Goal: Task Accomplishment & Management: Manage account settings

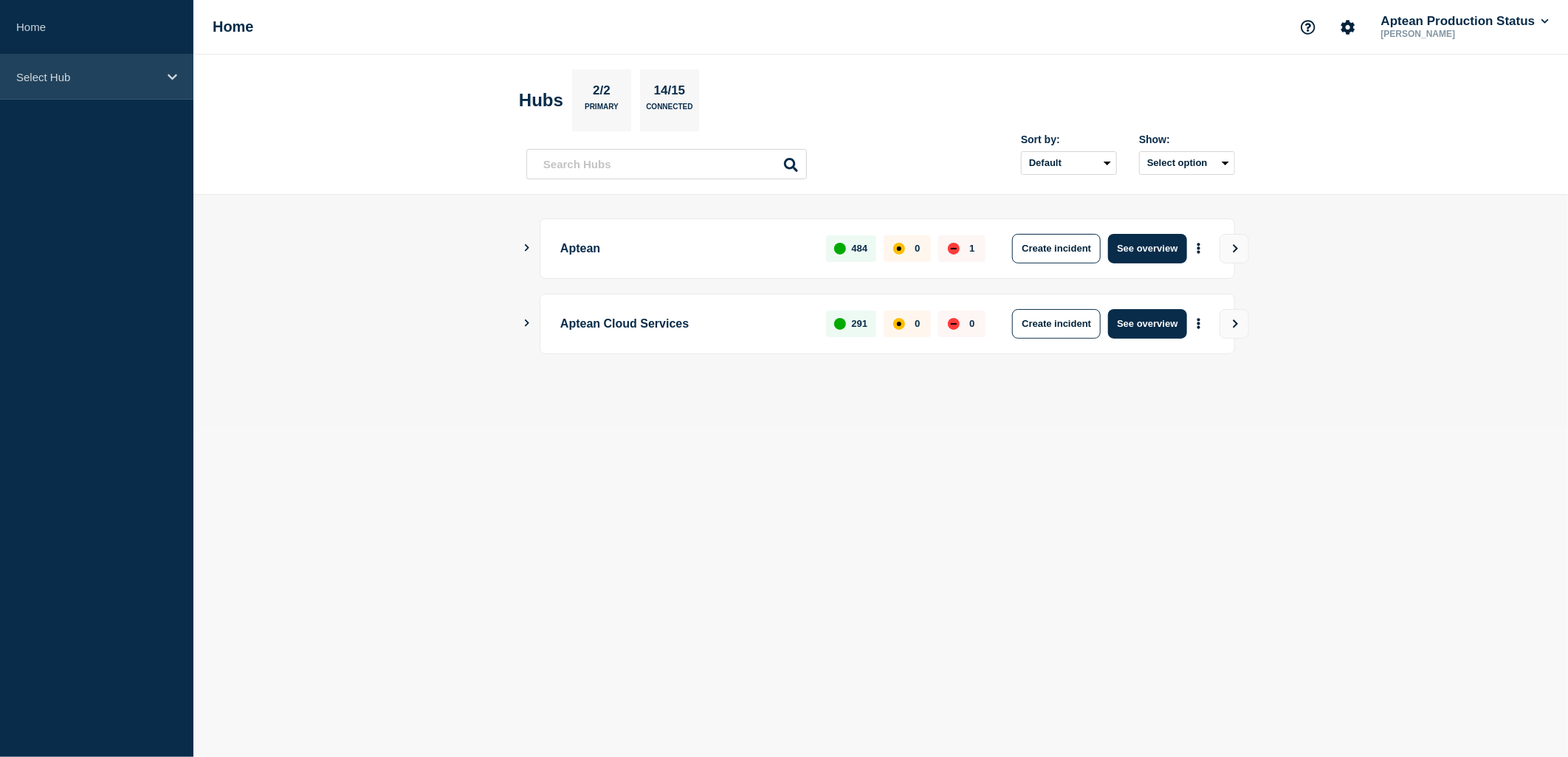
click at [100, 85] on div "Select Hub" at bounding box center [96, 77] width 193 height 45
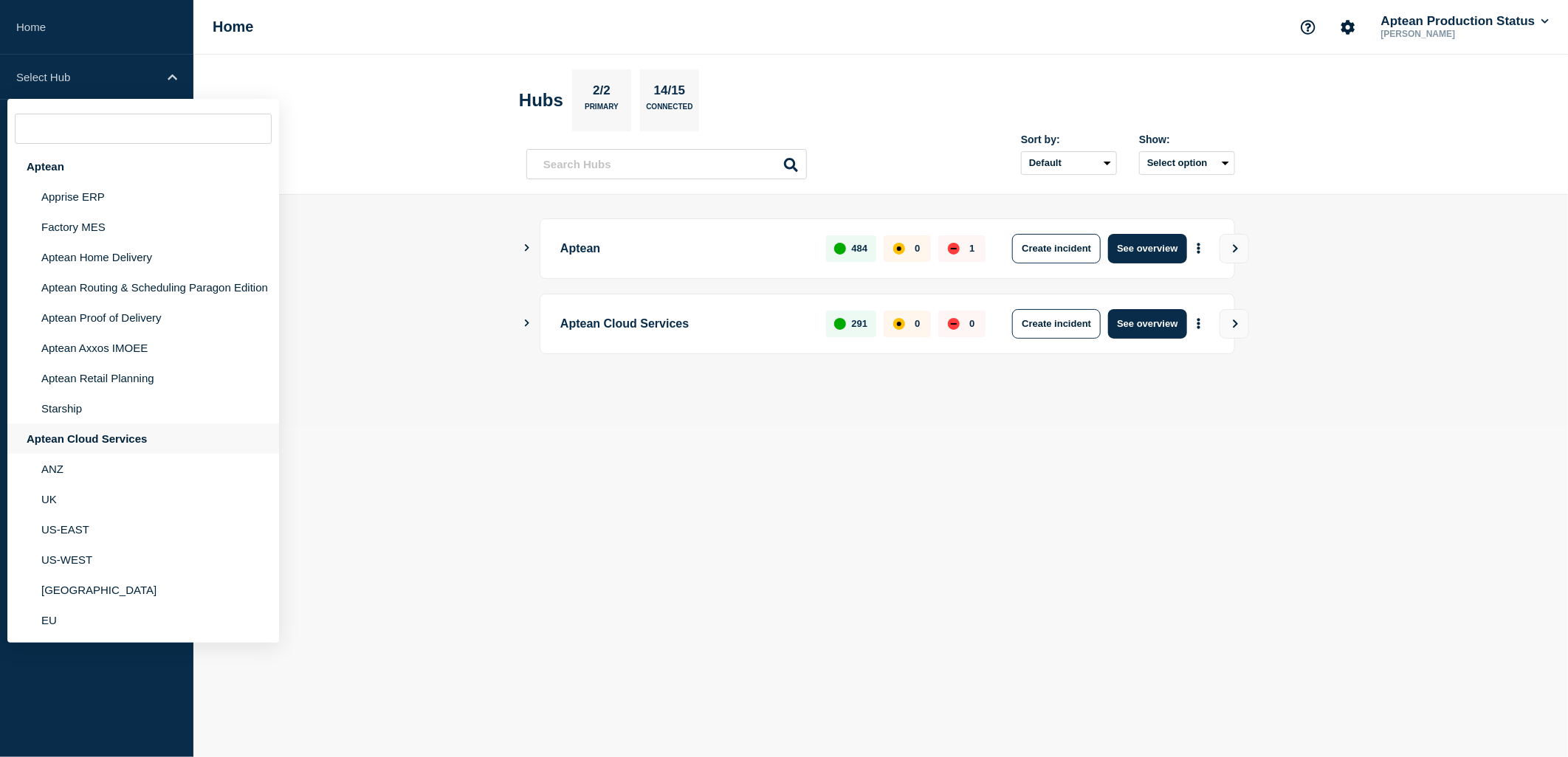
click at [68, 436] on div "Aptean Cloud Services" at bounding box center [143, 439] width 271 height 30
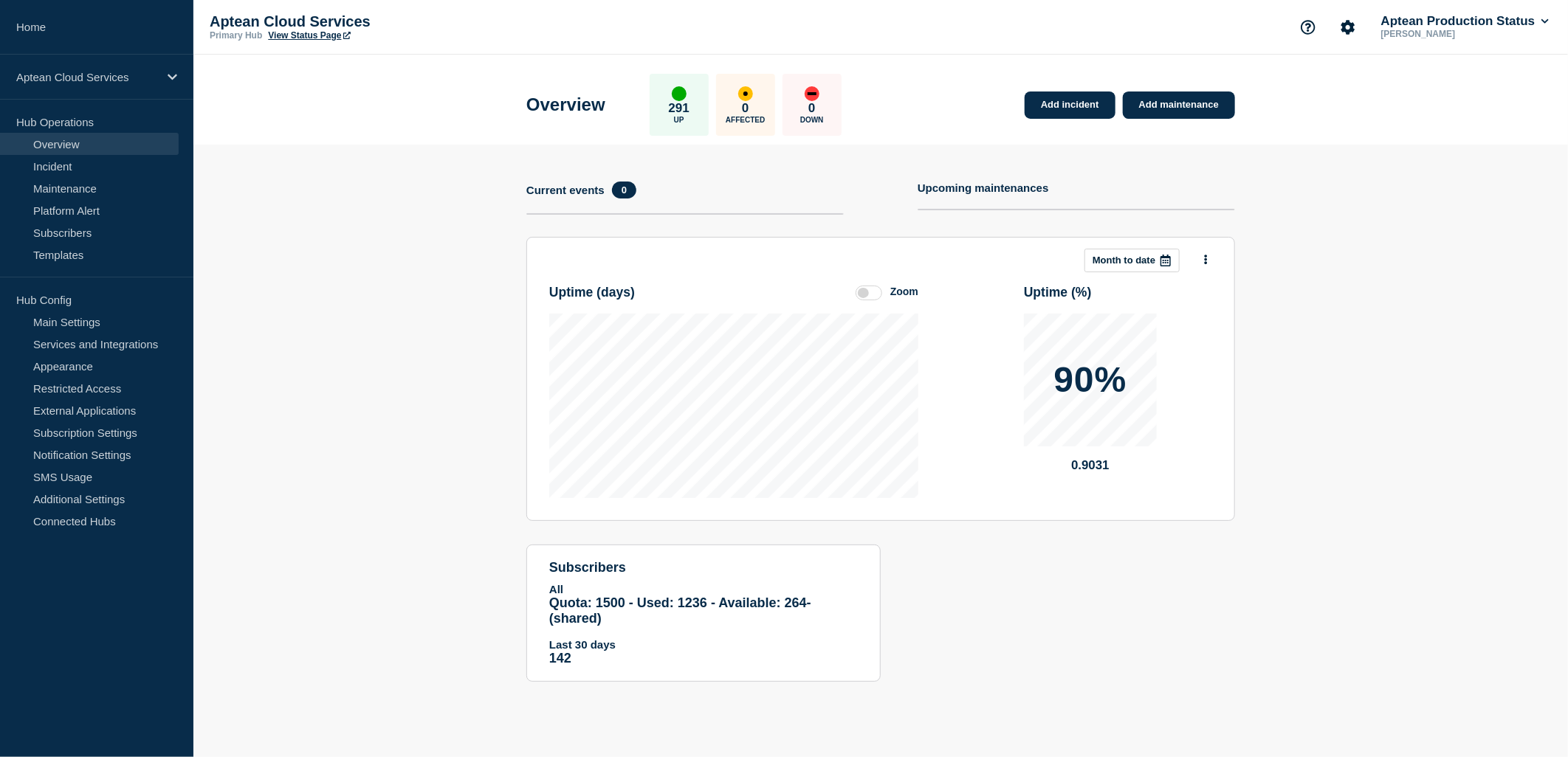
click at [300, 40] on link "View Status Page" at bounding box center [309, 36] width 82 height 11
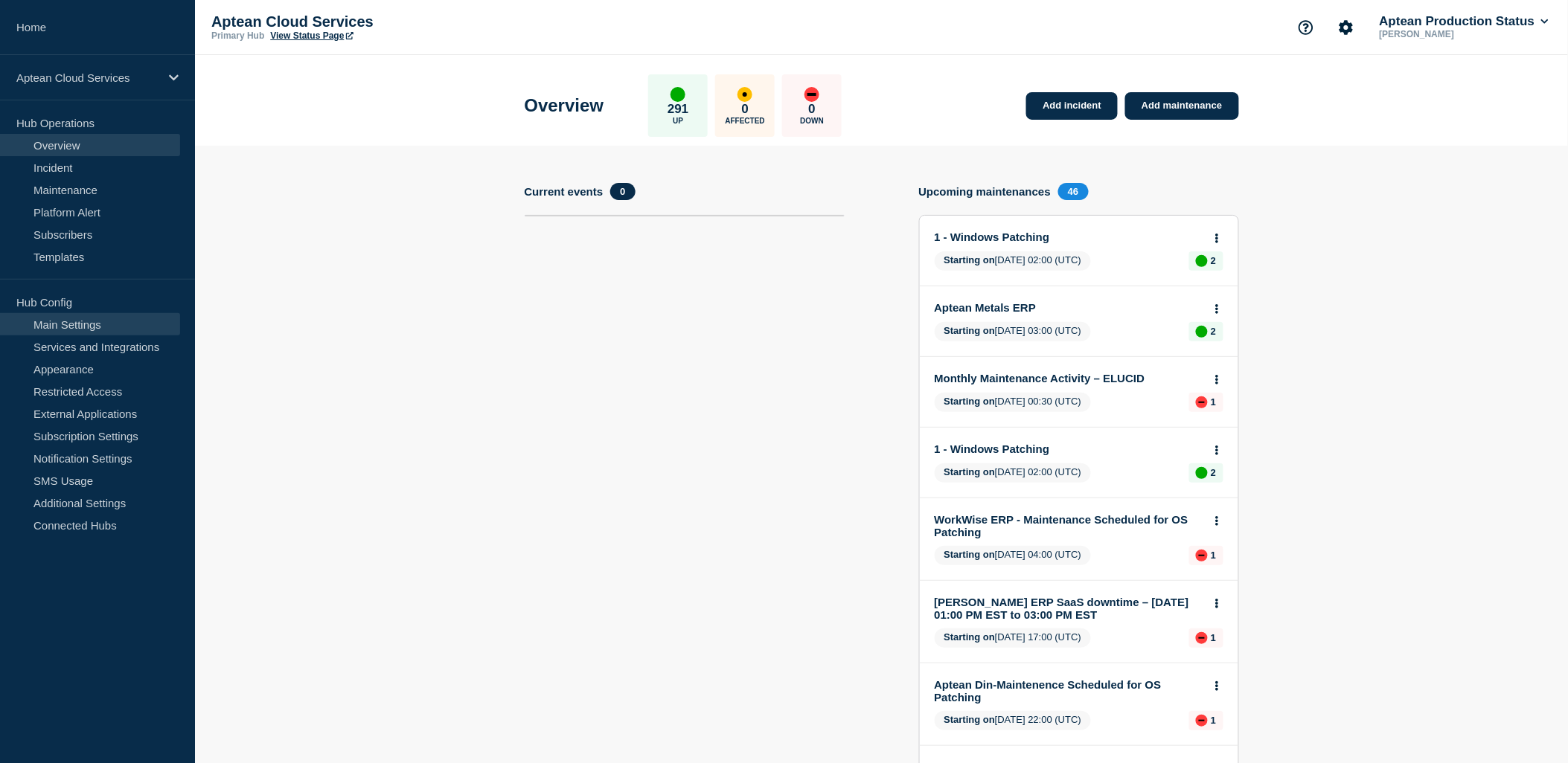
click at [75, 323] on link "Main Settings" at bounding box center [90, 324] width 180 height 22
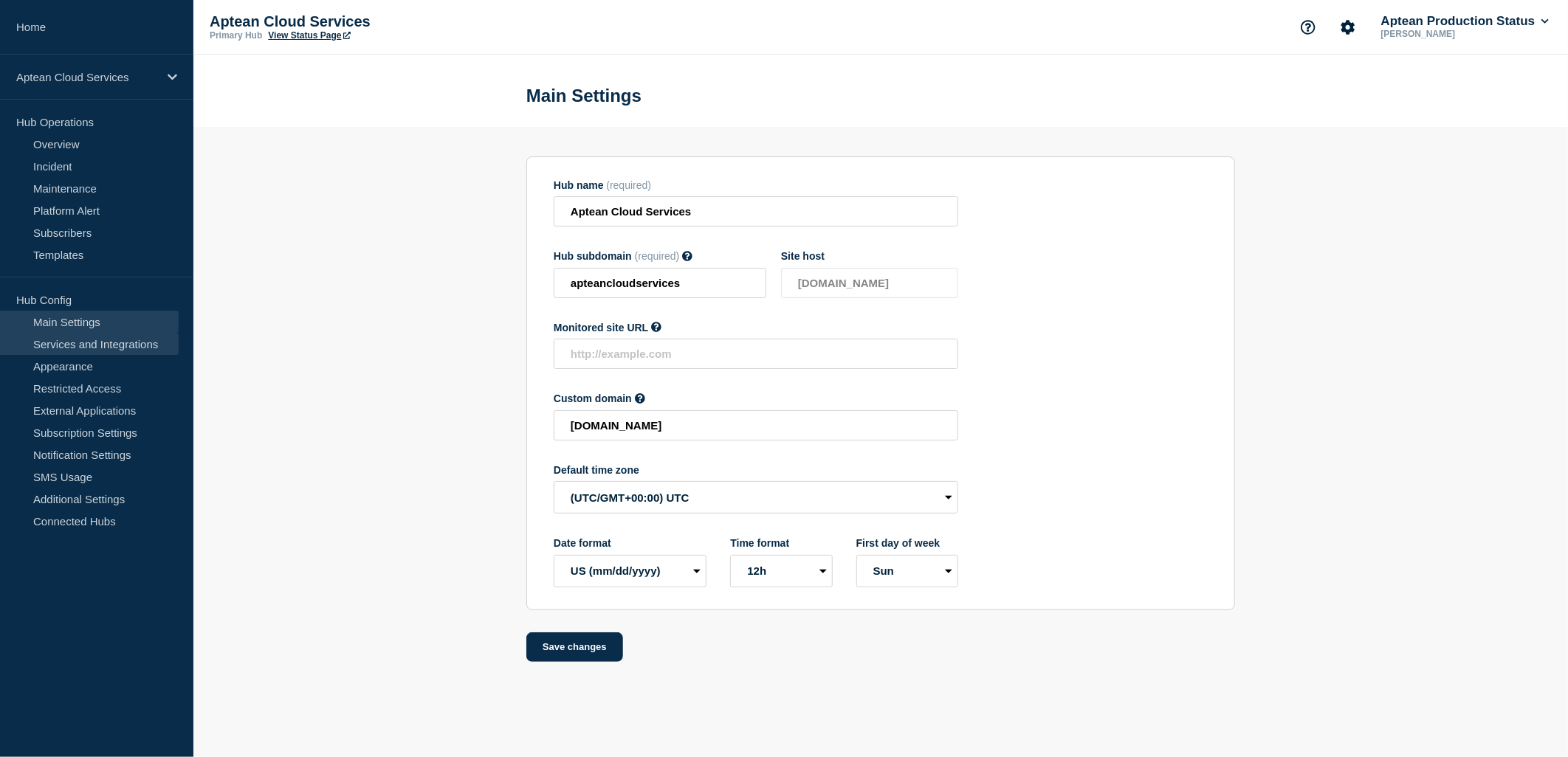
click at [90, 344] on link "Services and Integrations" at bounding box center [89, 343] width 179 height 22
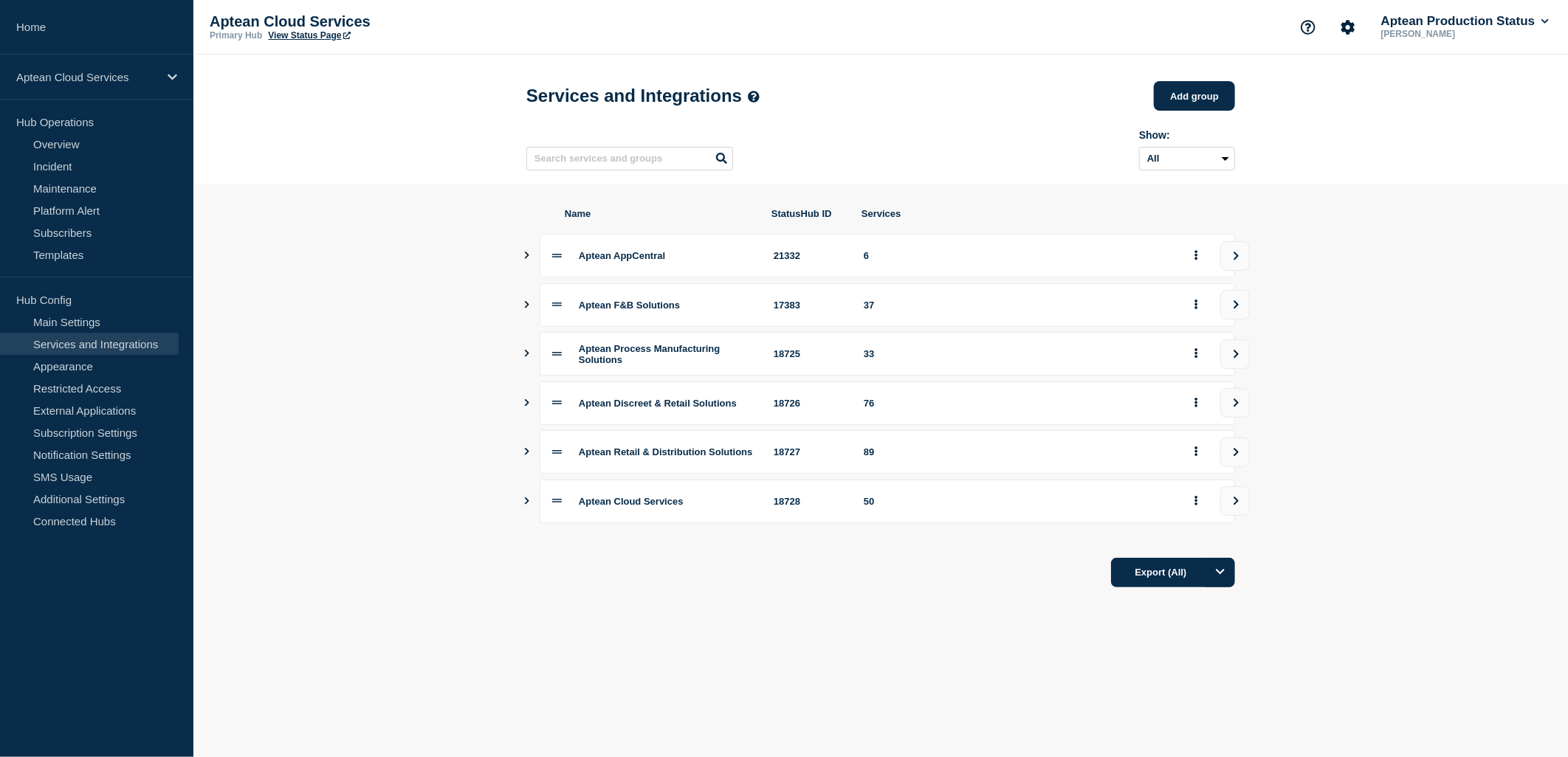
click at [528, 366] on button "Show services" at bounding box center [527, 353] width 8 height 43
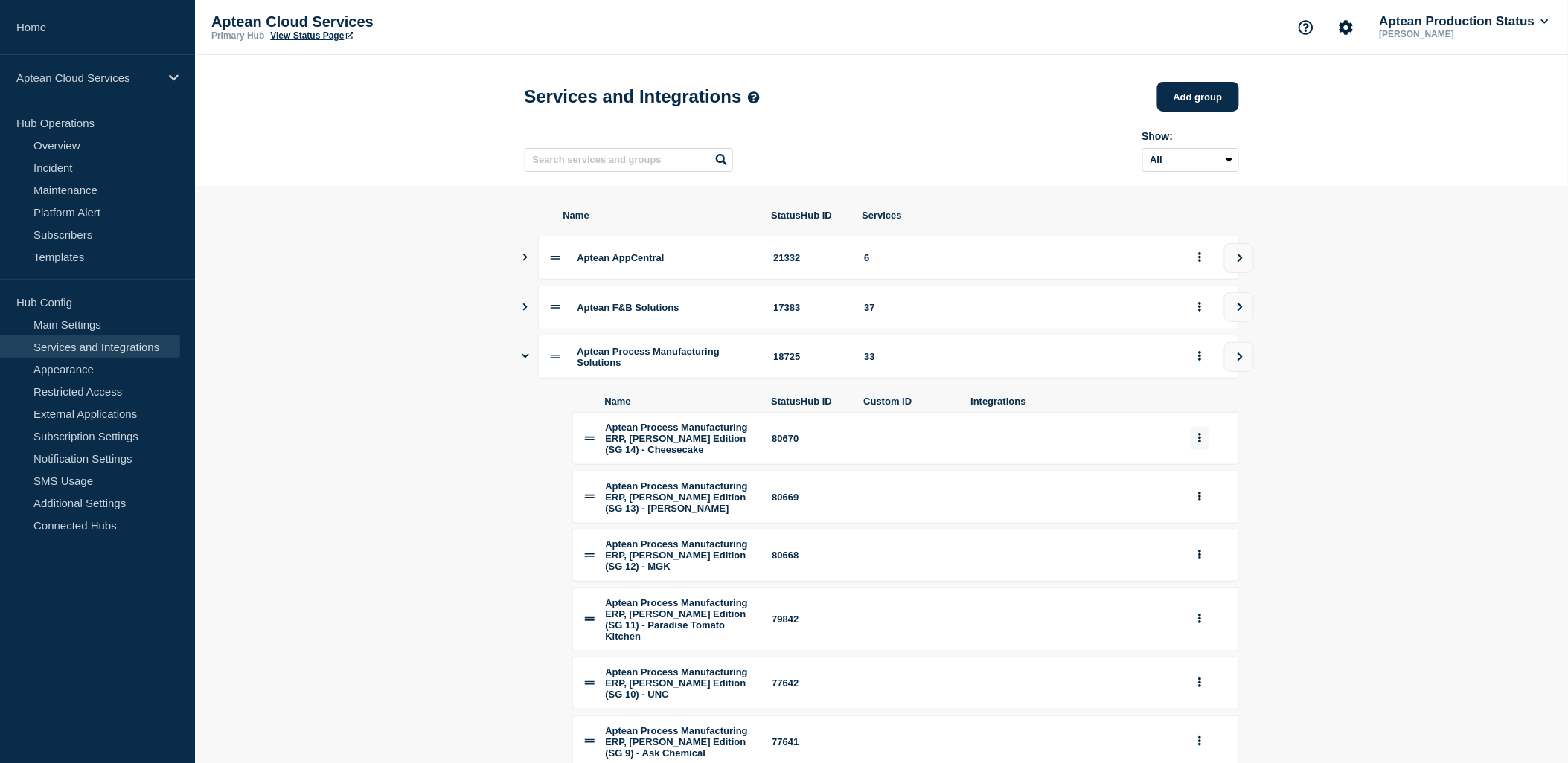
click at [1196, 450] on button "group actions" at bounding box center [1200, 438] width 18 height 23
click at [1197, 489] on button "Edit" at bounding box center [1208, 477] width 74 height 23
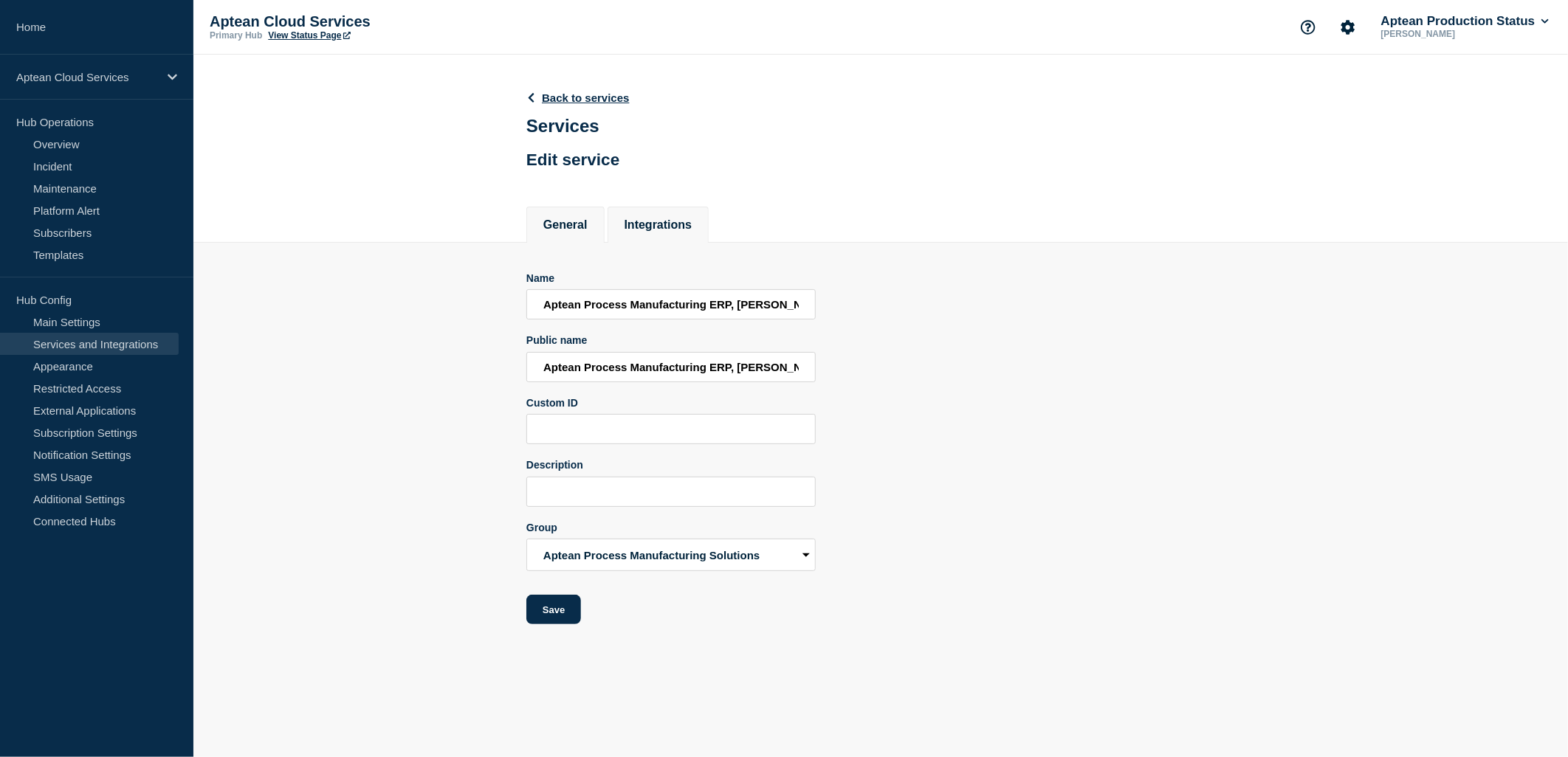
click at [673, 223] on button "Integrations" at bounding box center [659, 225] width 68 height 14
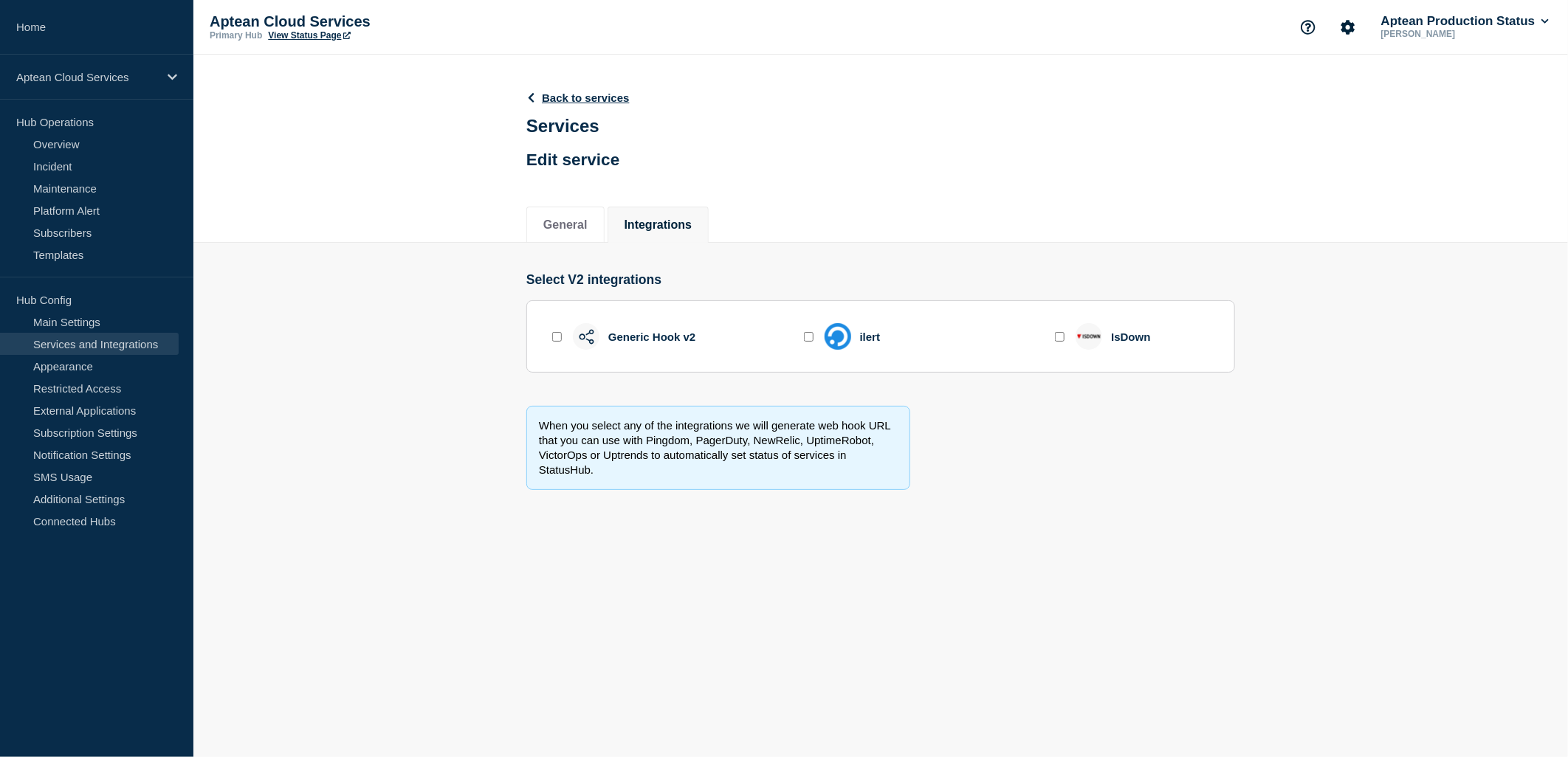
click at [564, 232] on button "General" at bounding box center [566, 225] width 44 height 14
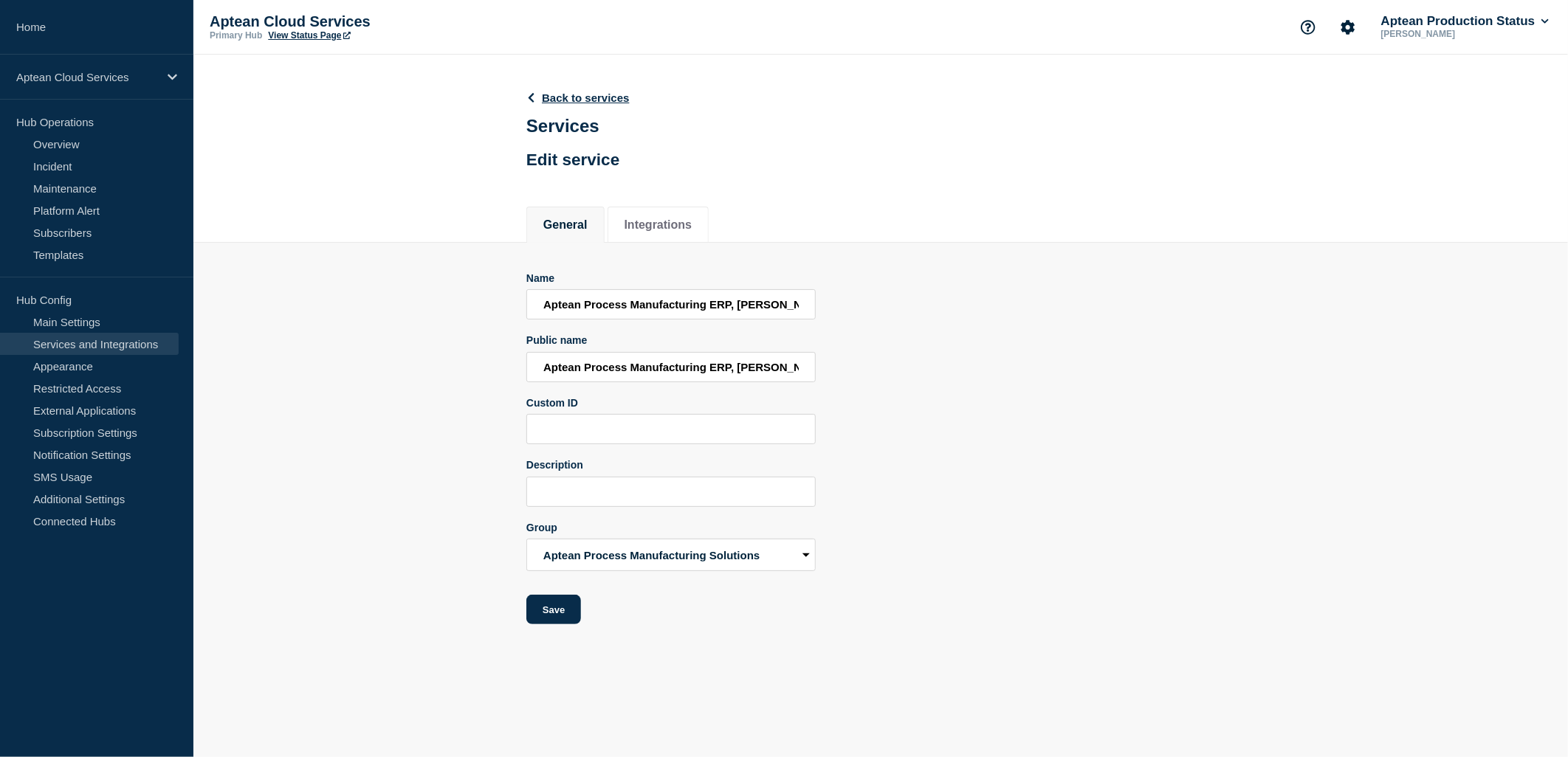
drag, startPoint x: 1022, startPoint y: 336, endPoint x: 1105, endPoint y: 99, distance: 251.1
click at [1022, 336] on div "Name Aptean Process Manufacturing ERP, [PERSON_NAME] Edition (SG 14) - Cheeseca…" at bounding box center [880, 448] width 709 height 352
